Goal: Task Accomplishment & Management: Manage account settings

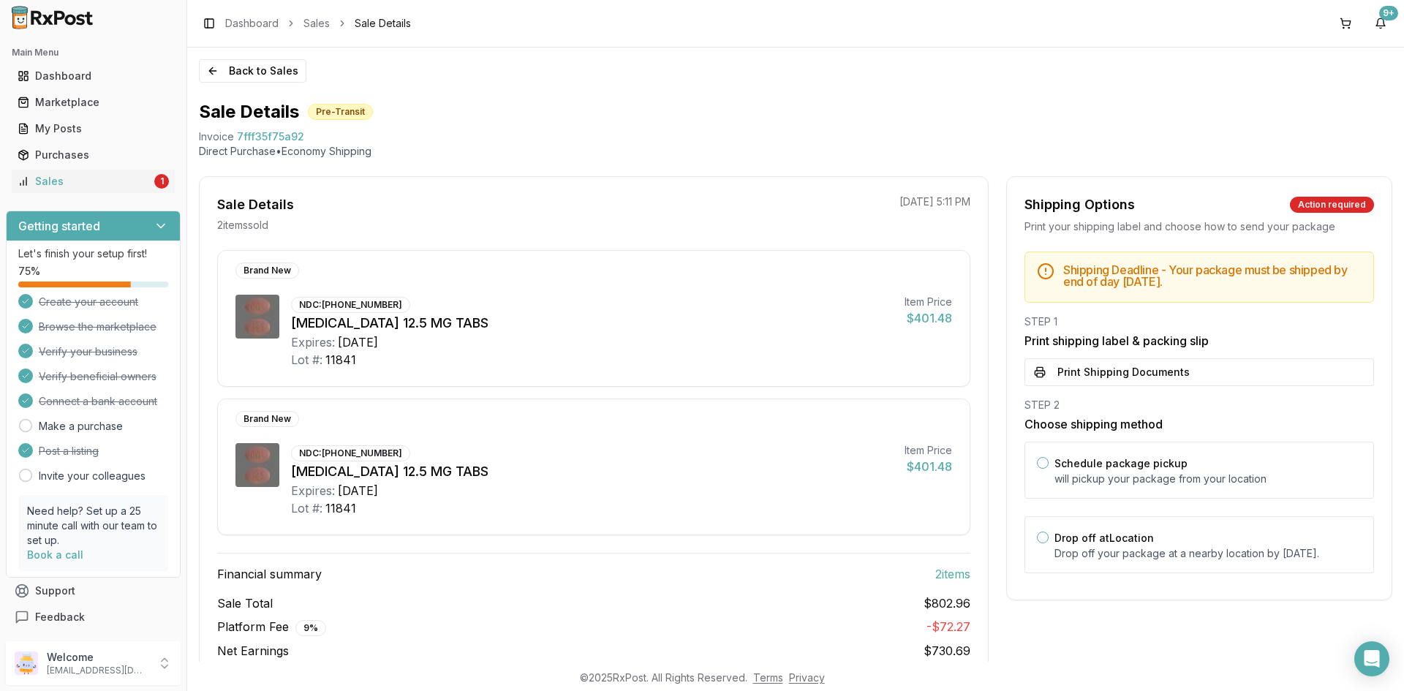
scroll to position [60, 0]
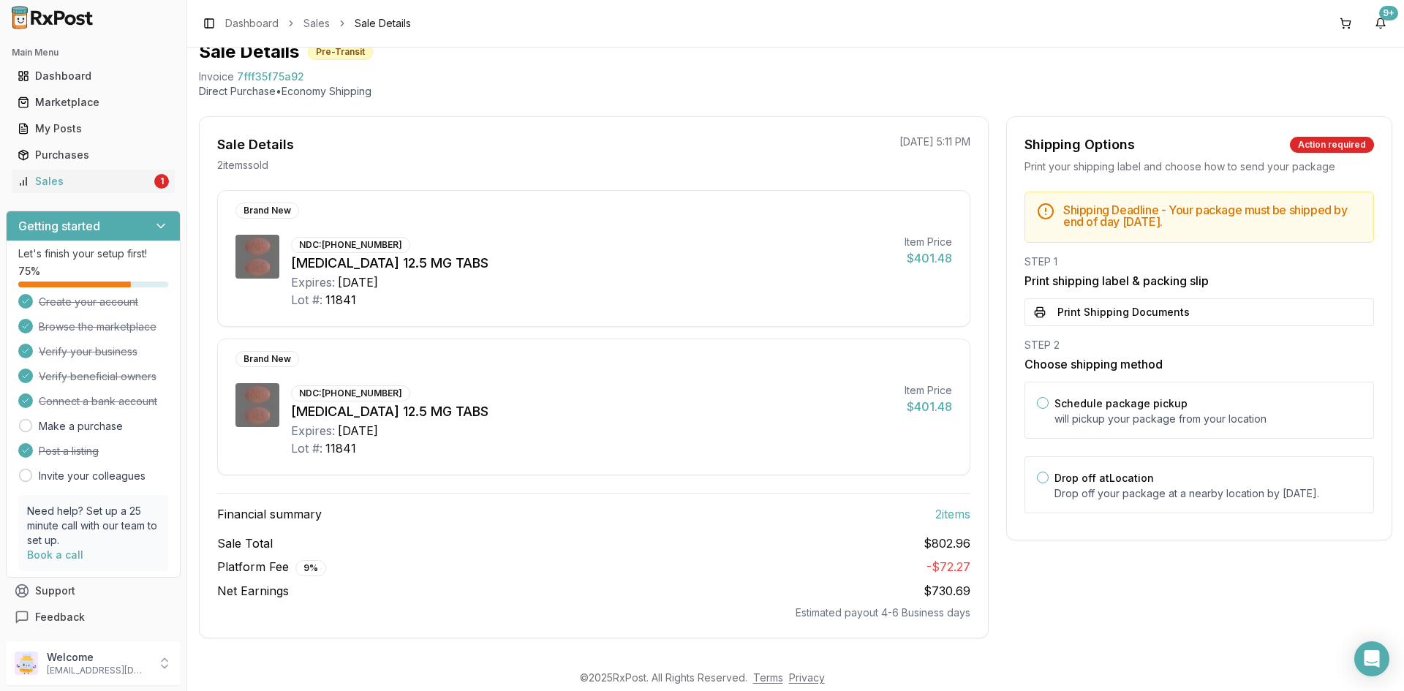
click at [249, 10] on div "Toggle Sidebar Dashboard Sales Sale Details 9+" at bounding box center [795, 23] width 1217 height 47
click at [252, 19] on link "Dashboard" at bounding box center [251, 23] width 53 height 15
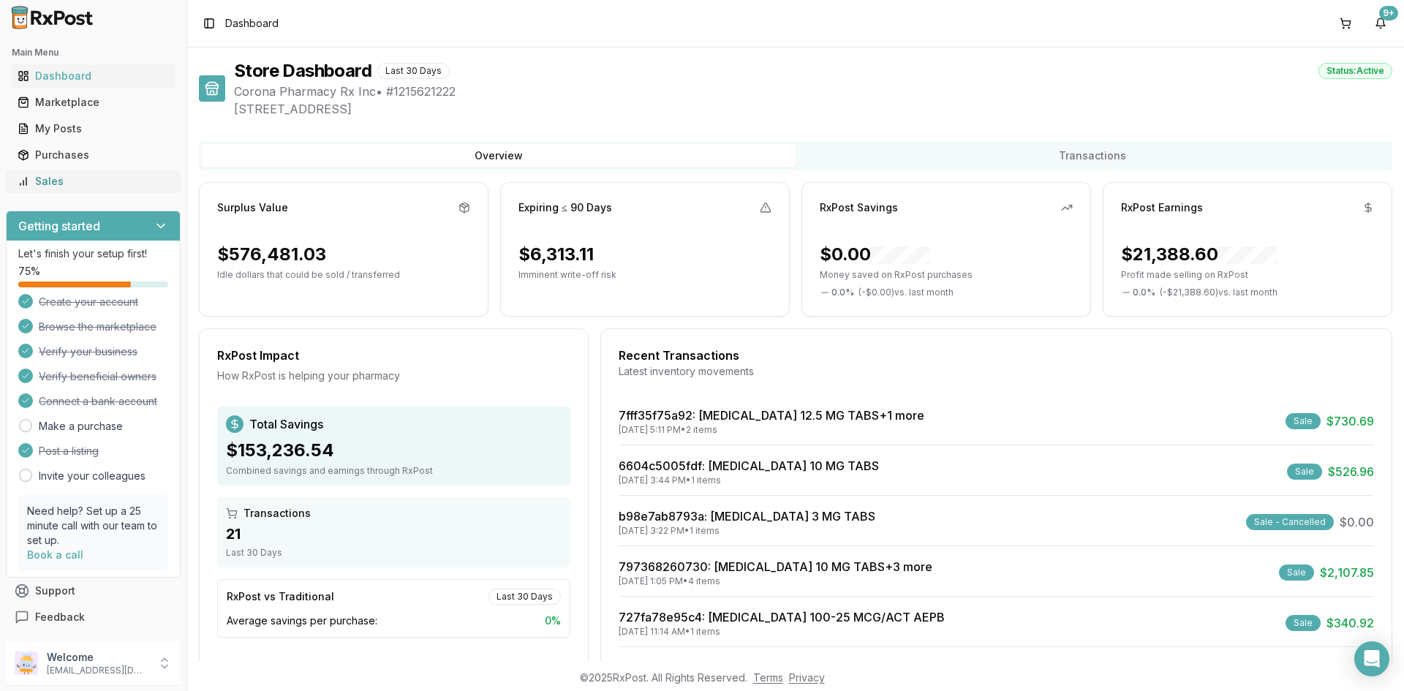
click at [80, 178] on div "Sales" at bounding box center [93, 181] width 151 height 15
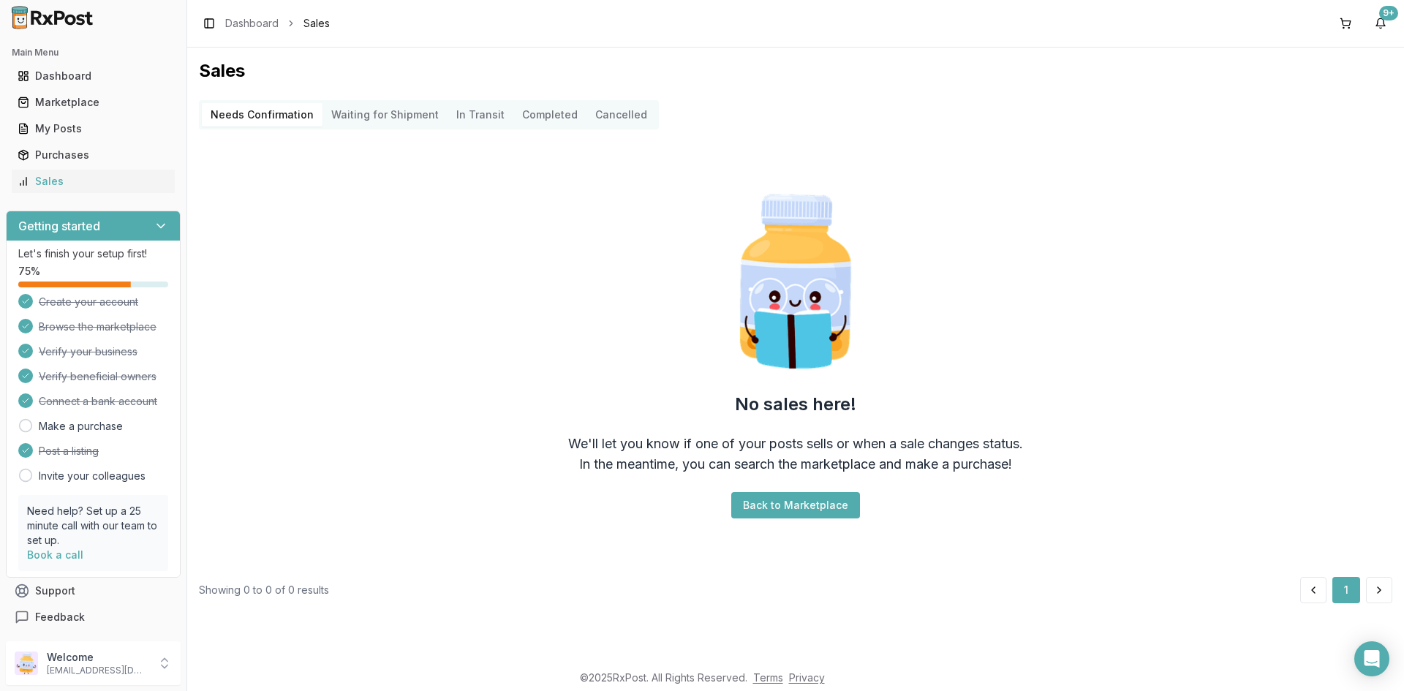
click at [408, 116] on Shipment "Waiting for Shipment" at bounding box center [385, 114] width 125 height 23
